Goal: Task Accomplishment & Management: Complete application form

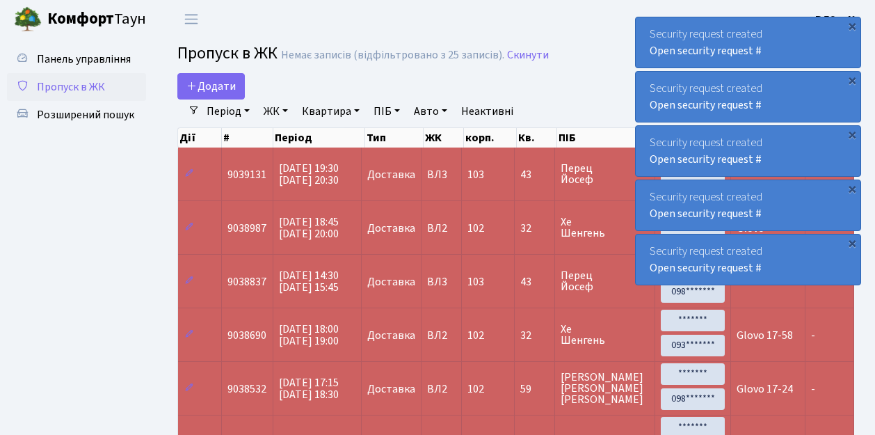
select select "25"
click at [58, 91] on span "Пропуск в ЖК" at bounding box center [71, 86] width 68 height 15
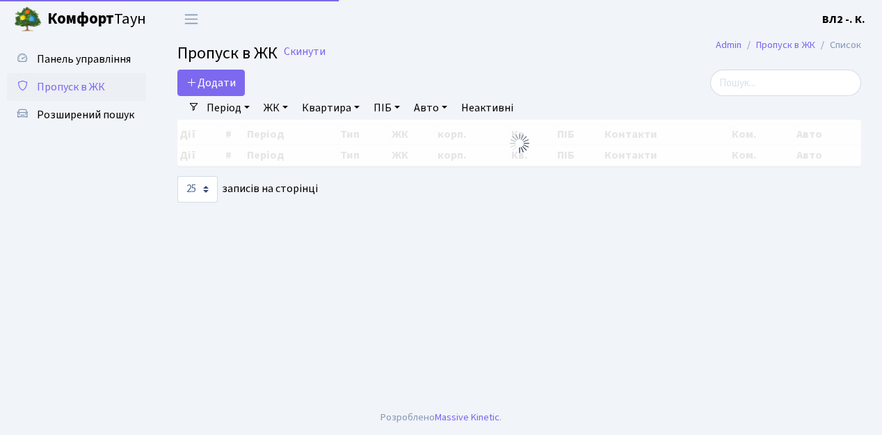
select select "25"
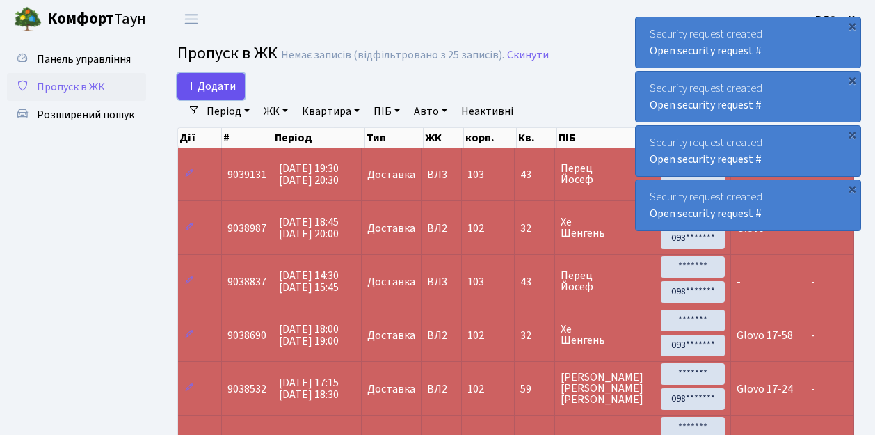
click at [220, 90] on span "Додати" at bounding box center [210, 86] width 49 height 15
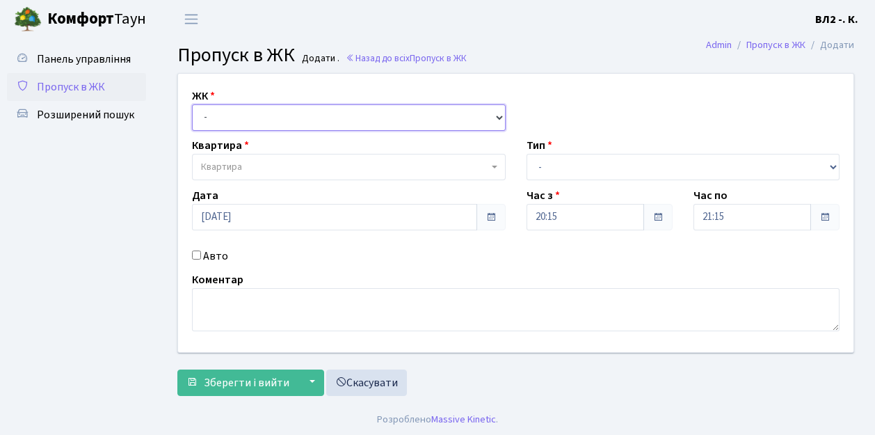
click at [232, 113] on select "- [STREET_ADDRESS][PERSON_NAME]" at bounding box center [349, 117] width 314 height 26
select select "317"
click at [192, 104] on select "- [STREET_ADDRESS][PERSON_NAME]" at bounding box center [349, 117] width 314 height 26
select select
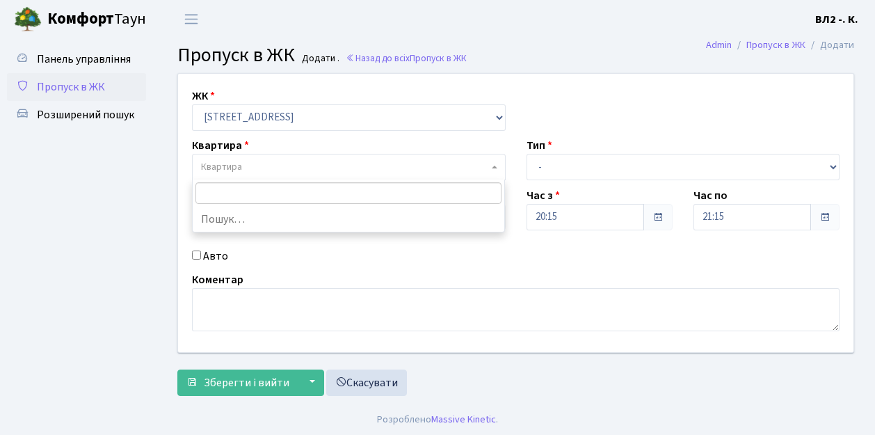
click at [262, 163] on span "Квартира" at bounding box center [344, 167] width 287 height 14
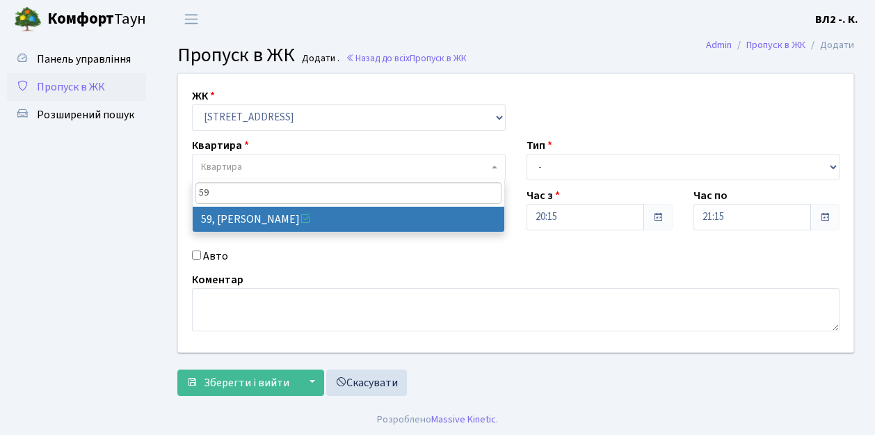
type input "59"
select select "38116"
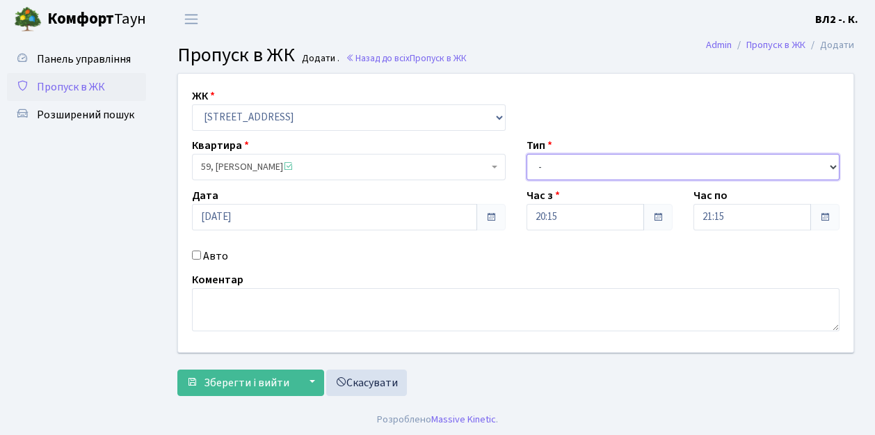
click at [612, 161] on select "- Доставка Таксі Гості Сервіс" at bounding box center [684, 167] width 314 height 26
select select "3"
click at [527, 154] on select "- Доставка Таксі Гості Сервіс" at bounding box center [684, 167] width 314 height 26
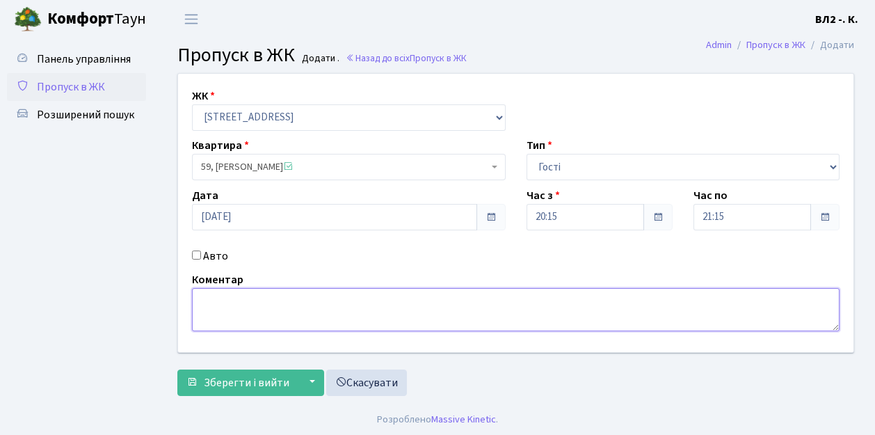
click at [255, 315] on textarea at bounding box center [516, 309] width 648 height 43
type textarea "гості"
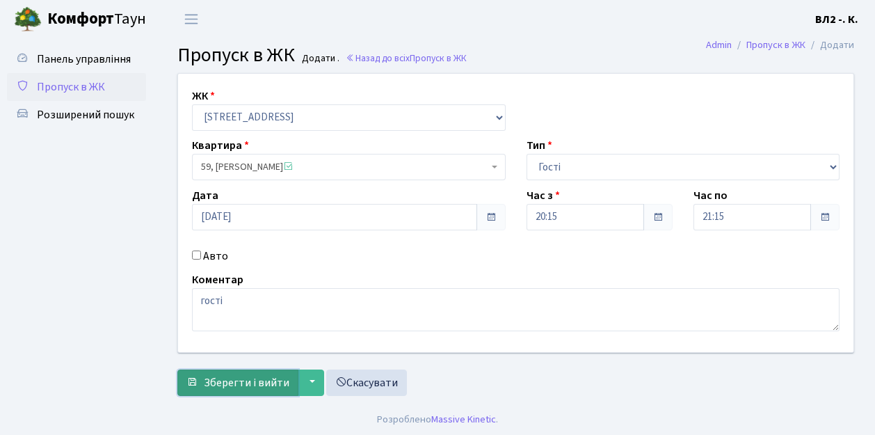
click at [244, 380] on span "Зберегти і вийти" at bounding box center [247, 382] width 86 height 15
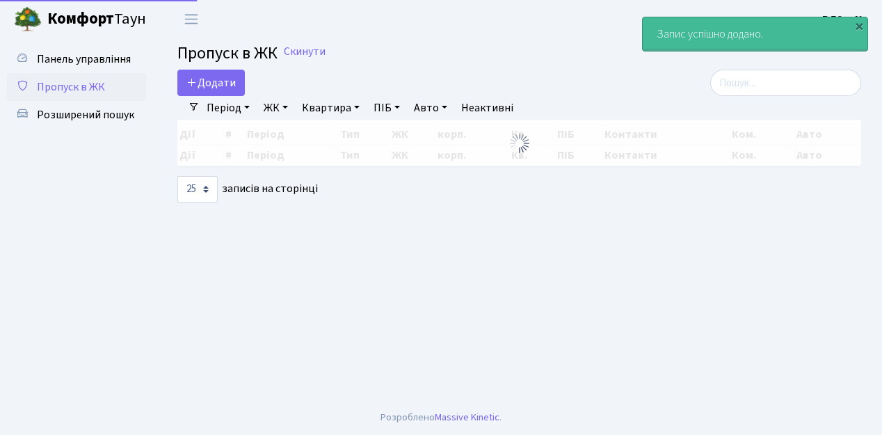
select select "25"
